Goal: Check status: Check status

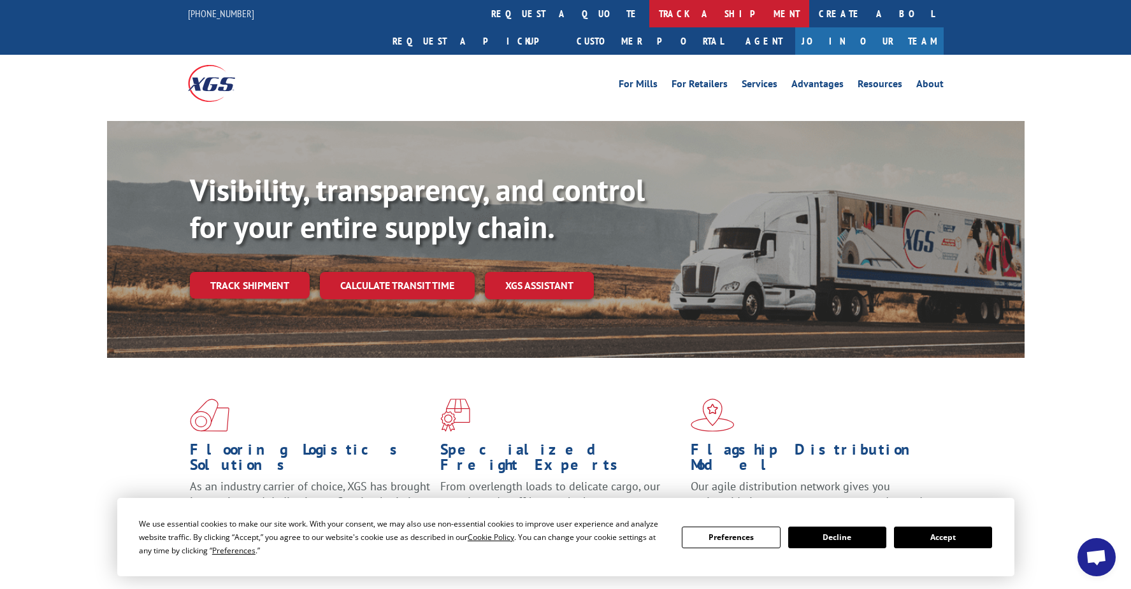
click at [649, 24] on link "track a shipment" at bounding box center [729, 13] width 160 height 27
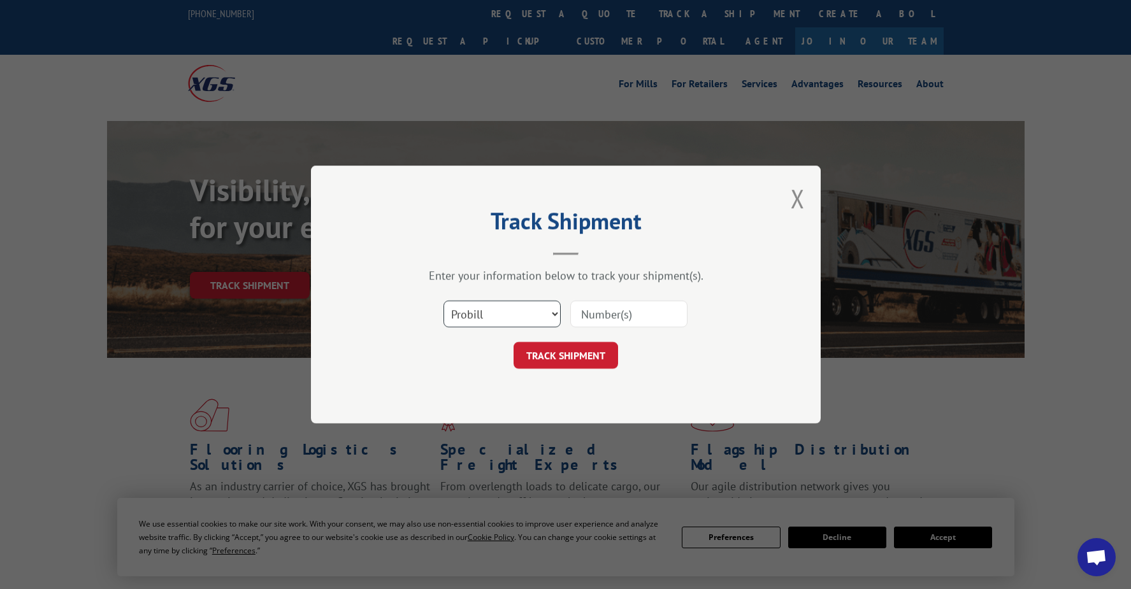
click at [487, 318] on select "Select category... Probill BOL PO" at bounding box center [501, 314] width 117 height 27
select select "bol"
click at [443, 301] on select "Select category... Probill BOL PO" at bounding box center [501, 314] width 117 height 27
click at [645, 309] on input at bounding box center [628, 314] width 117 height 27
type input "70158026"
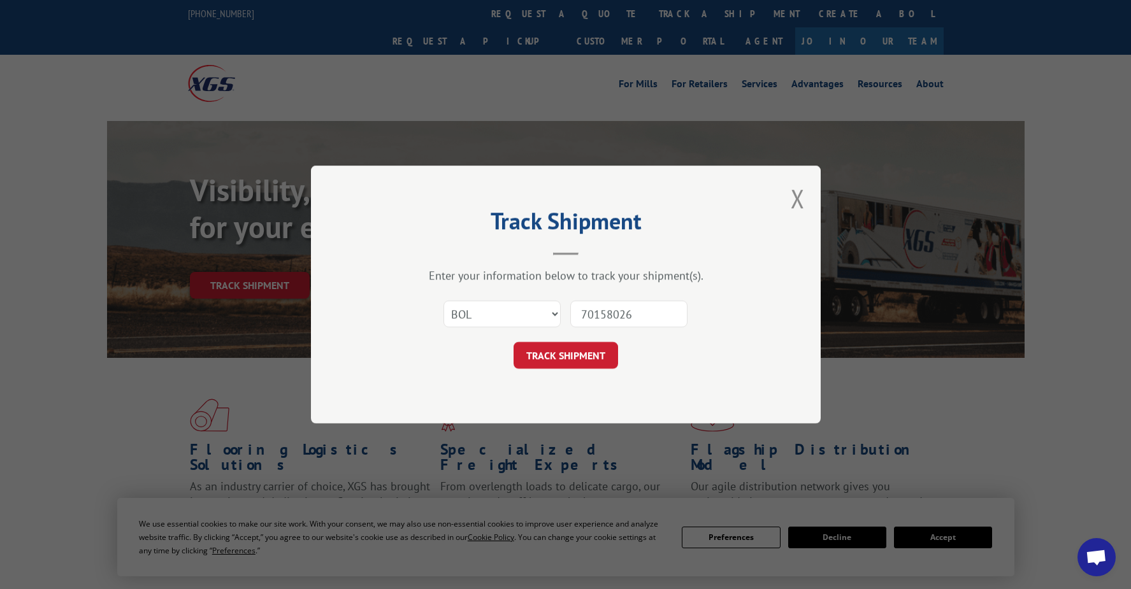
click button "TRACK SHIPMENT" at bounding box center [565, 355] width 104 height 27
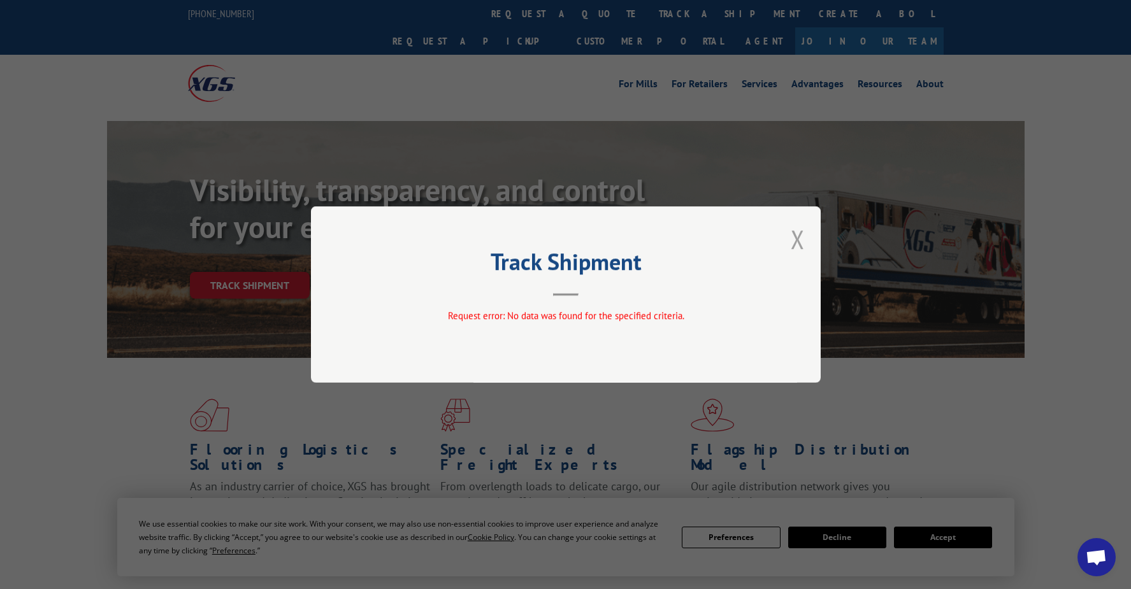
click at [794, 231] on button "Close modal" at bounding box center [798, 239] width 14 height 34
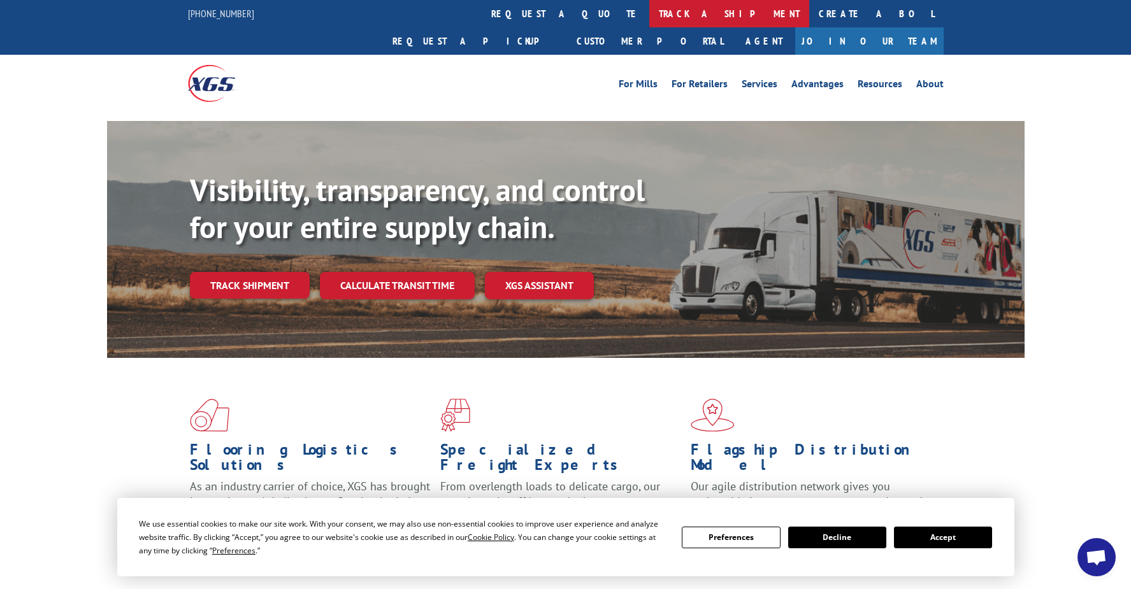
click at [649, 8] on link "track a shipment" at bounding box center [729, 13] width 160 height 27
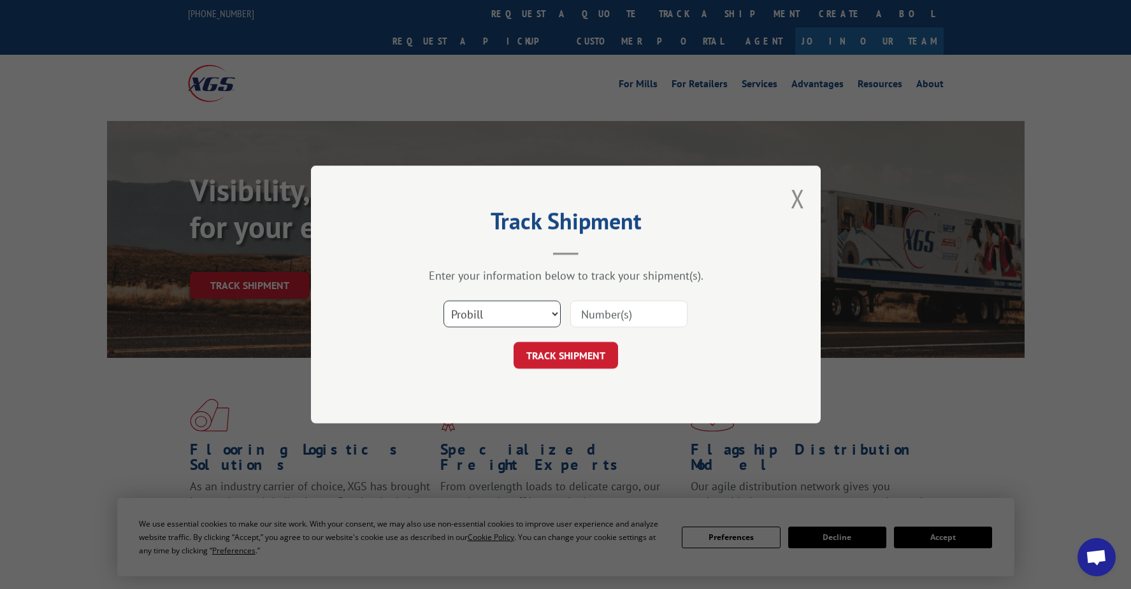
click at [503, 315] on select "Select category... Probill BOL PO" at bounding box center [501, 314] width 117 height 27
select select "bol"
click at [443, 301] on select "Select category... Probill BOL PO" at bounding box center [501, 314] width 117 height 27
click at [600, 315] on input at bounding box center [628, 314] width 117 height 27
type input "7058026"
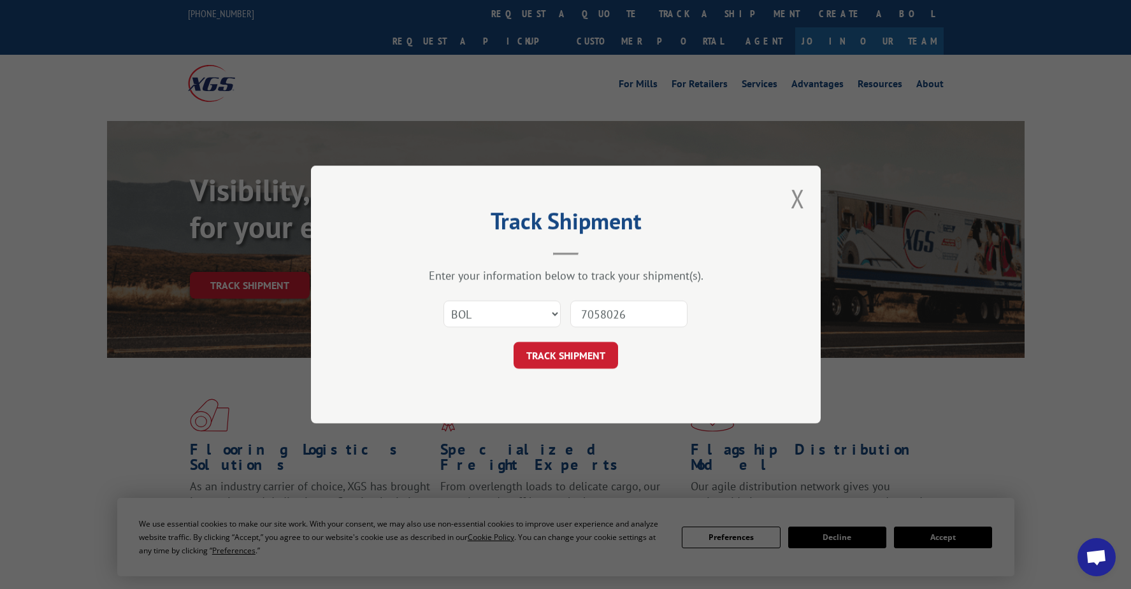
click button "TRACK SHIPMENT" at bounding box center [565, 355] width 104 height 27
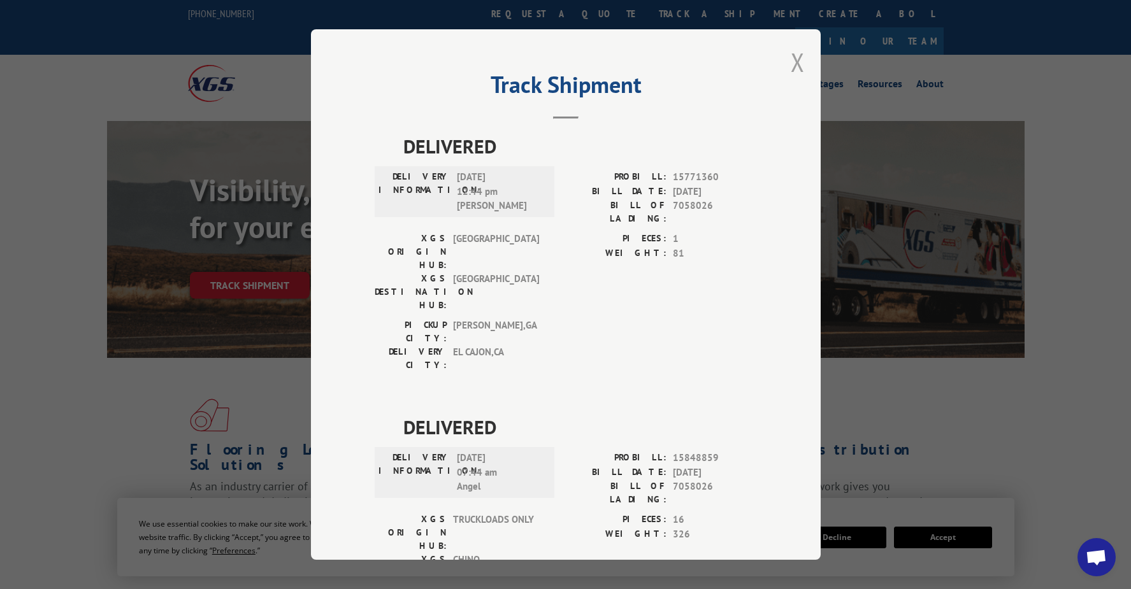
click at [791, 63] on button "Close modal" at bounding box center [798, 62] width 14 height 34
